Goal: Find specific page/section: Find specific page/section

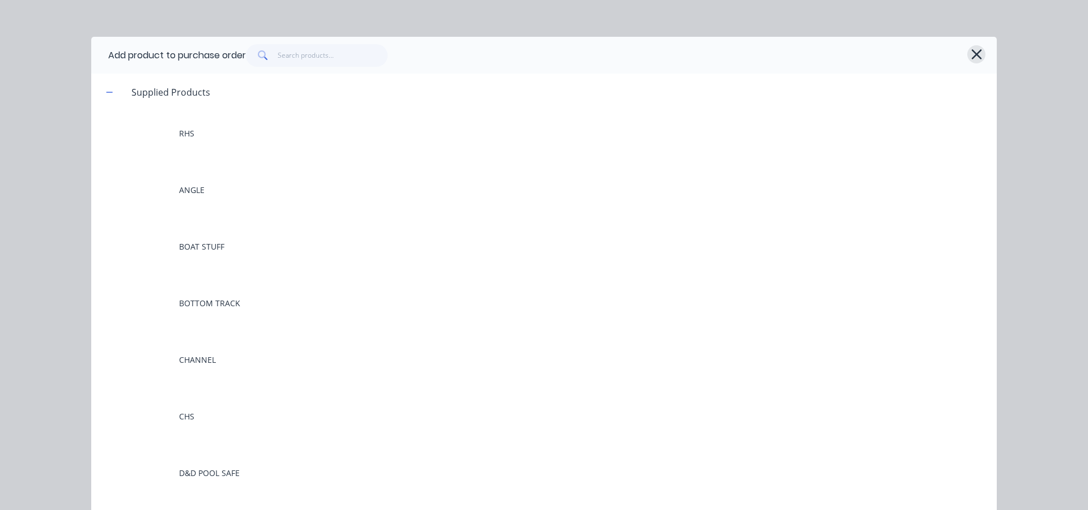
click at [971, 52] on icon "button" at bounding box center [976, 54] width 10 height 10
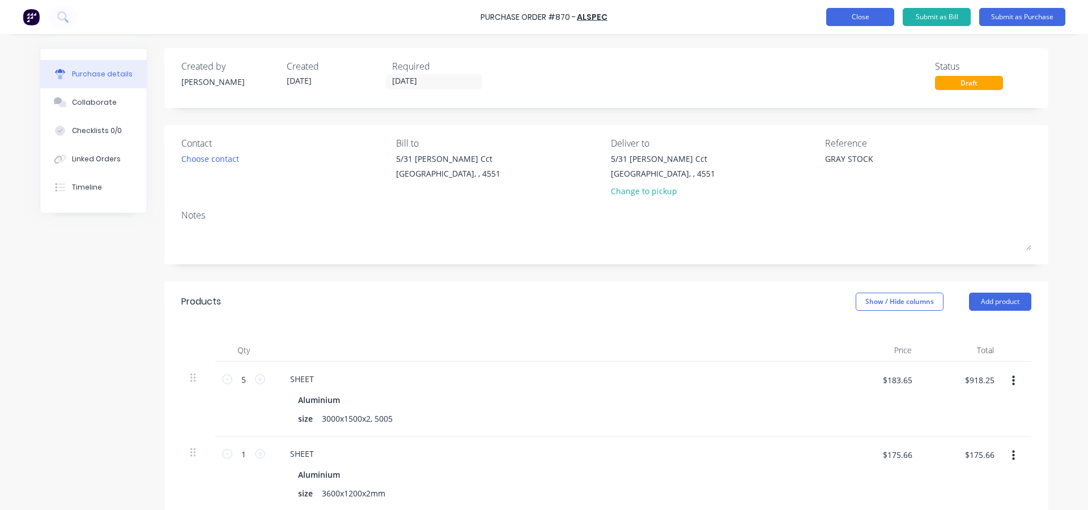
click at [852, 20] on button "Close" at bounding box center [860, 17] width 68 height 18
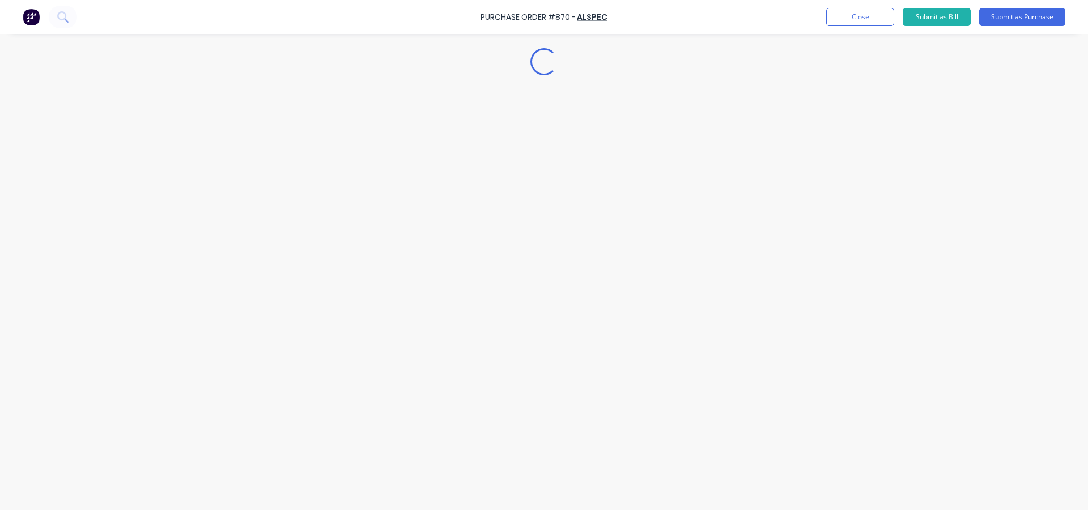
type textarea "x"
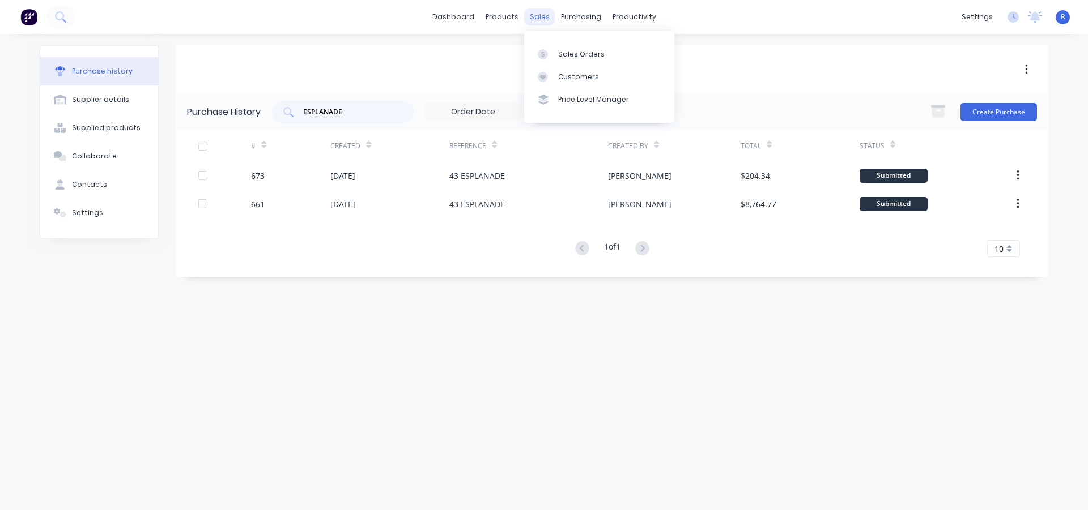
click at [541, 16] on div "sales" at bounding box center [539, 16] width 31 height 17
click at [554, 49] on div at bounding box center [546, 54] width 17 height 10
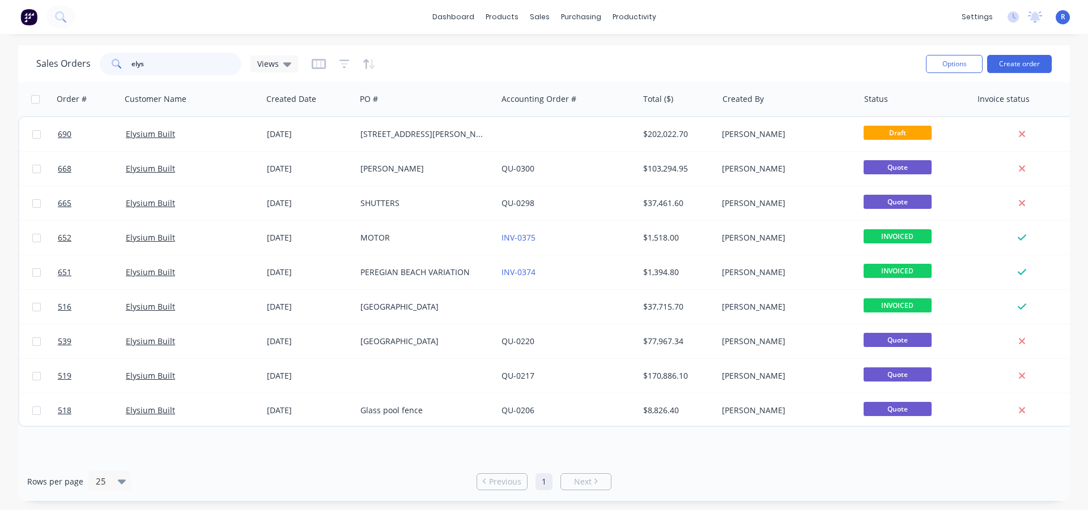
drag, startPoint x: 166, startPoint y: 66, endPoint x: 103, endPoint y: 68, distance: 62.9
click at [103, 68] on div "elys" at bounding box center [171, 64] width 142 height 23
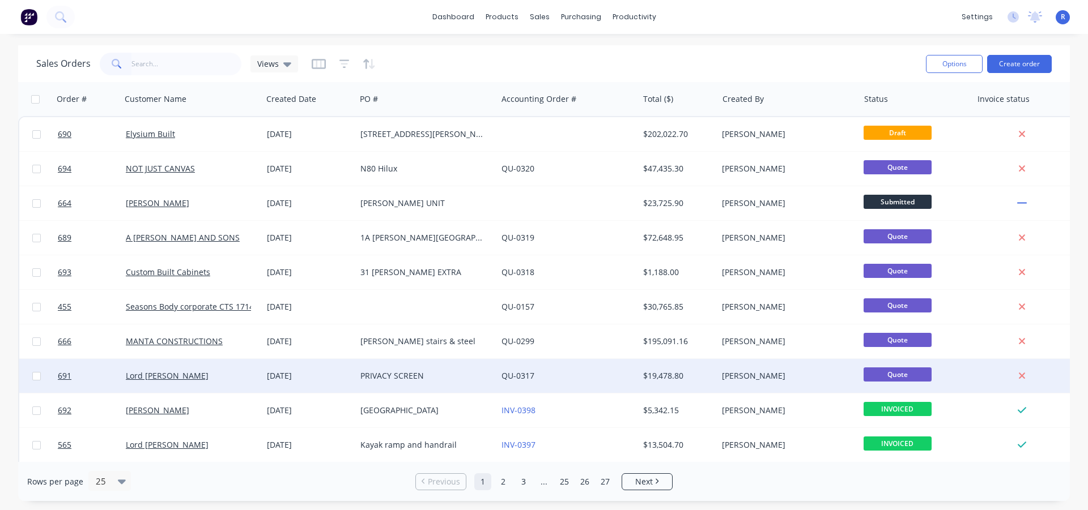
click at [463, 375] on div "PRIVACY SCREEN" at bounding box center [423, 376] width 126 height 11
